Goal: Navigation & Orientation: Find specific page/section

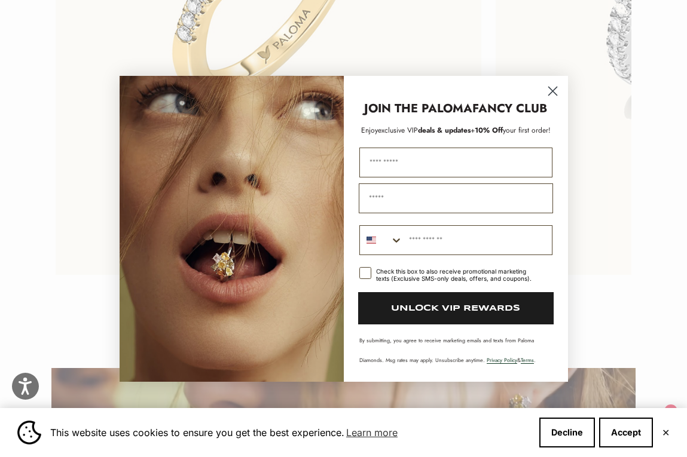
scroll to position [2666, 0]
click at [553, 88] on circle "Close dialog" at bounding box center [552, 91] width 20 height 20
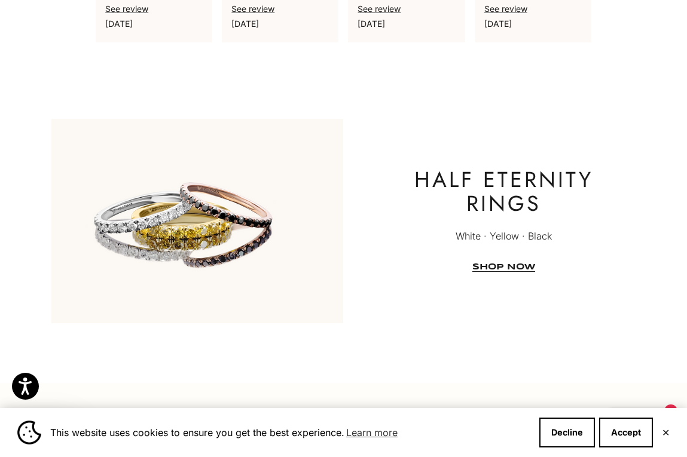
scroll to position [3551, 0]
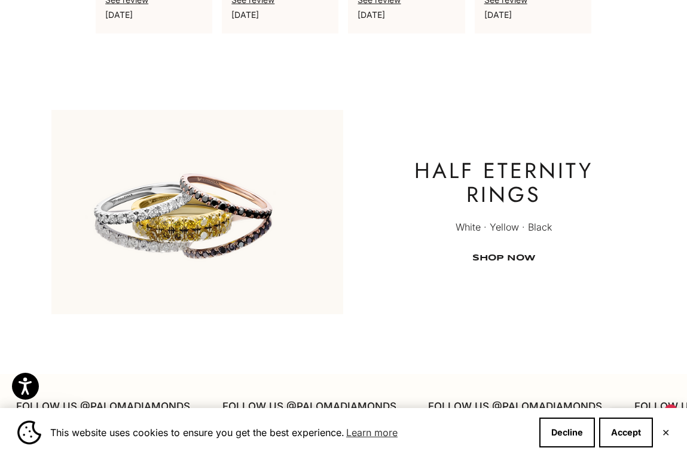
click at [509, 262] on link "SHOP NOW" at bounding box center [503, 258] width 63 height 9
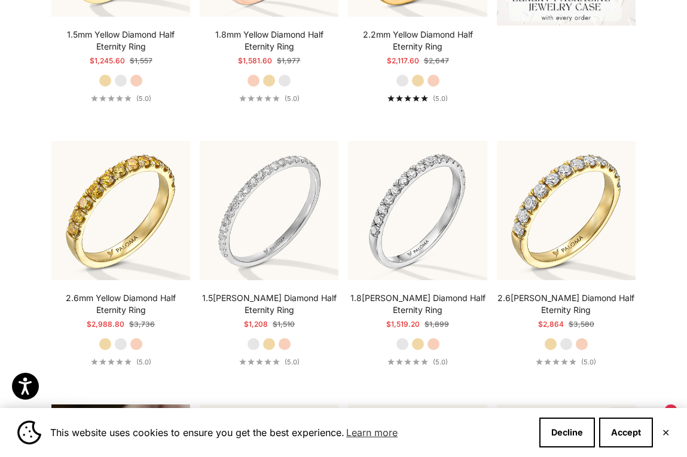
scroll to position [502, 0]
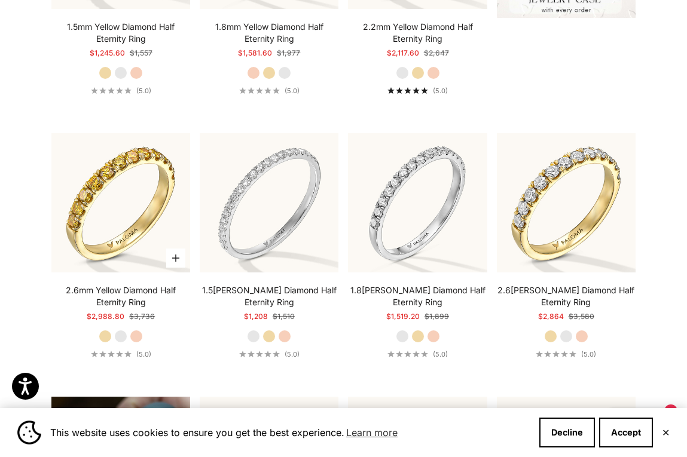
click at [121, 338] on label "White Gold" at bounding box center [120, 336] width 13 height 13
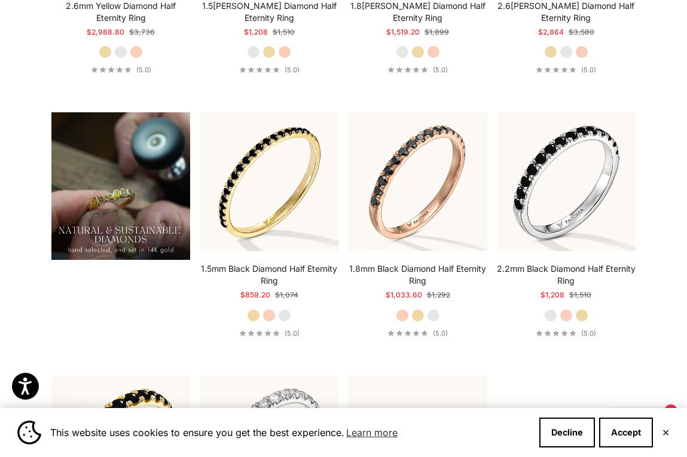
scroll to position [789, 0]
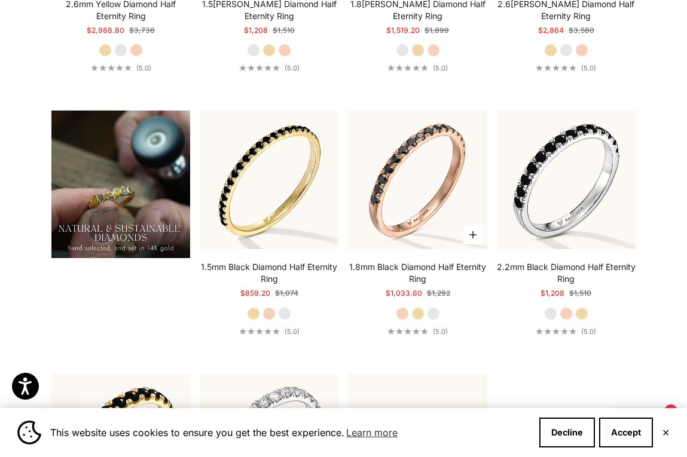
click at [421, 316] on label "Yellow Gold" at bounding box center [417, 313] width 13 height 13
click at [432, 313] on label "White Gold" at bounding box center [433, 313] width 13 height 13
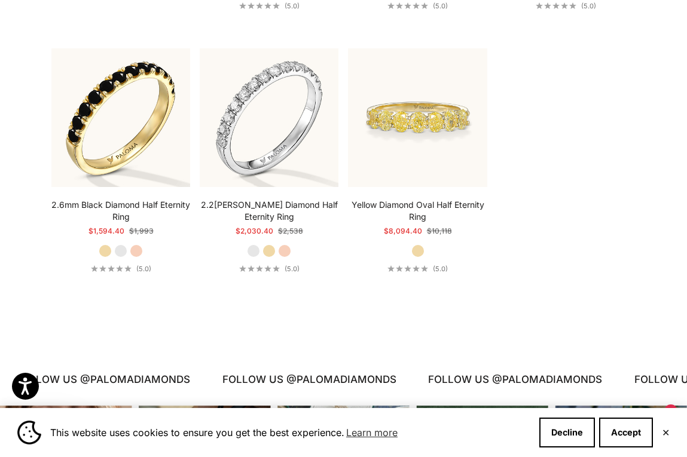
scroll to position [1112, 0]
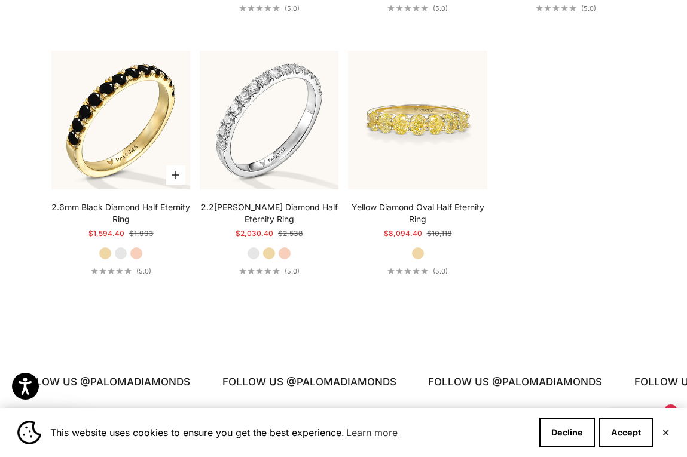
click at [139, 251] on label "Rose Gold" at bounding box center [136, 253] width 13 height 13
click at [123, 249] on label "White Gold" at bounding box center [120, 253] width 13 height 13
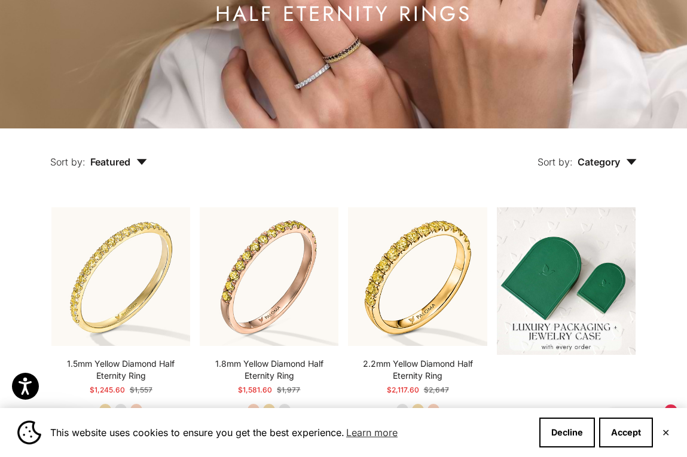
scroll to position [0, 0]
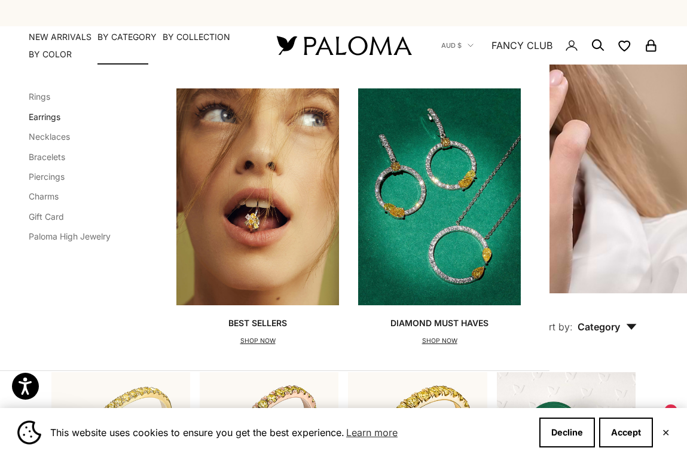
click at [38, 120] on link "Earrings" at bounding box center [45, 117] width 32 height 10
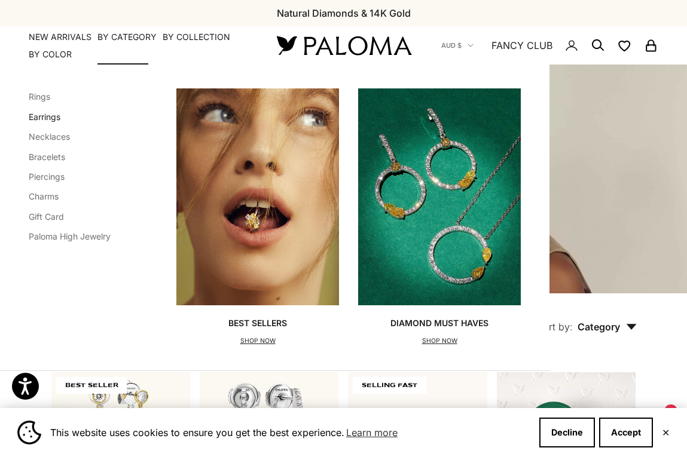
click at [51, 120] on link "Earrings" at bounding box center [45, 117] width 32 height 10
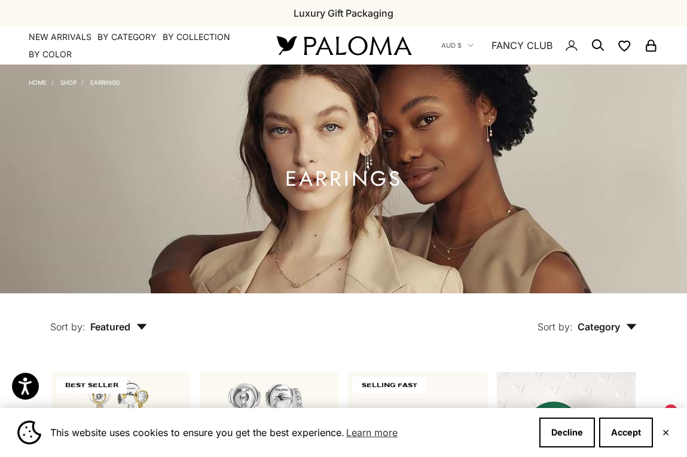
click at [38, 83] on link "Home" at bounding box center [38, 82] width 18 height 7
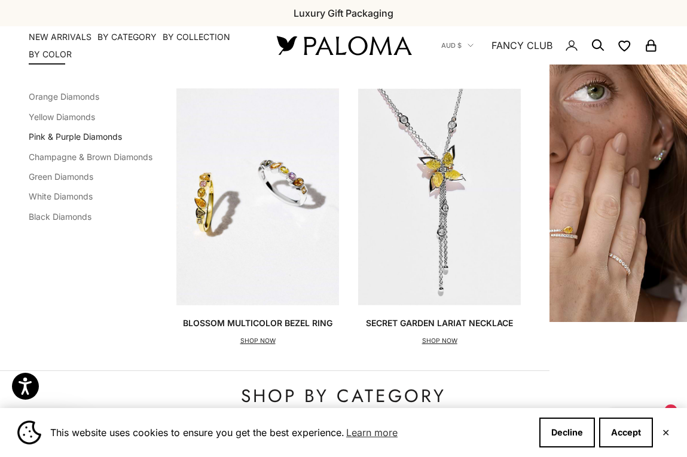
click at [61, 140] on link "Pink & Purple Diamonds" at bounding box center [75, 137] width 93 height 10
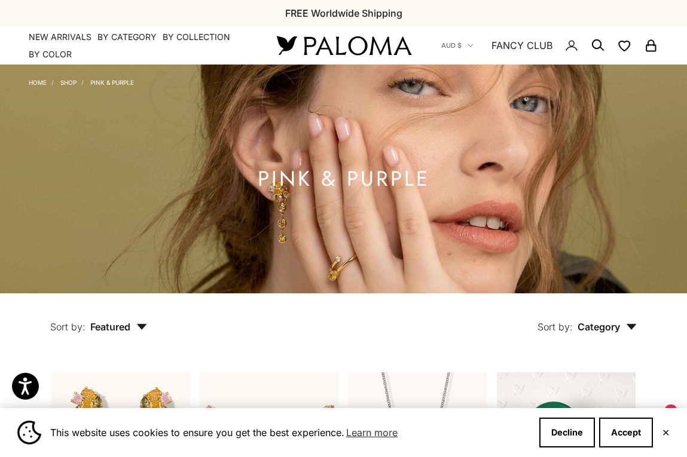
click at [71, 83] on link "Shop" at bounding box center [68, 82] width 16 height 7
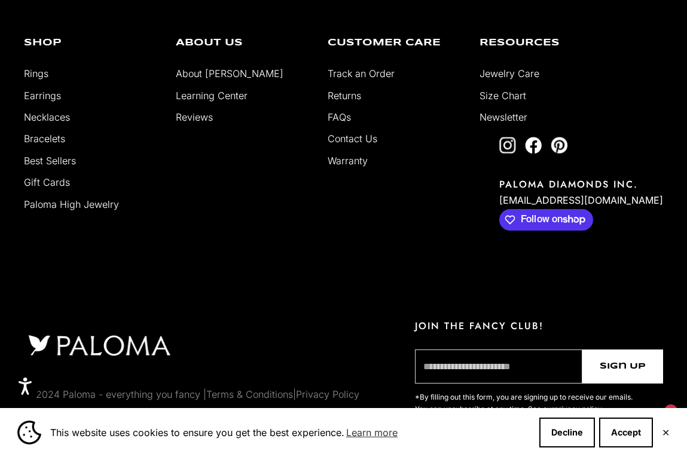
scroll to position [9131, 0]
